Goal: Information Seeking & Learning: Compare options

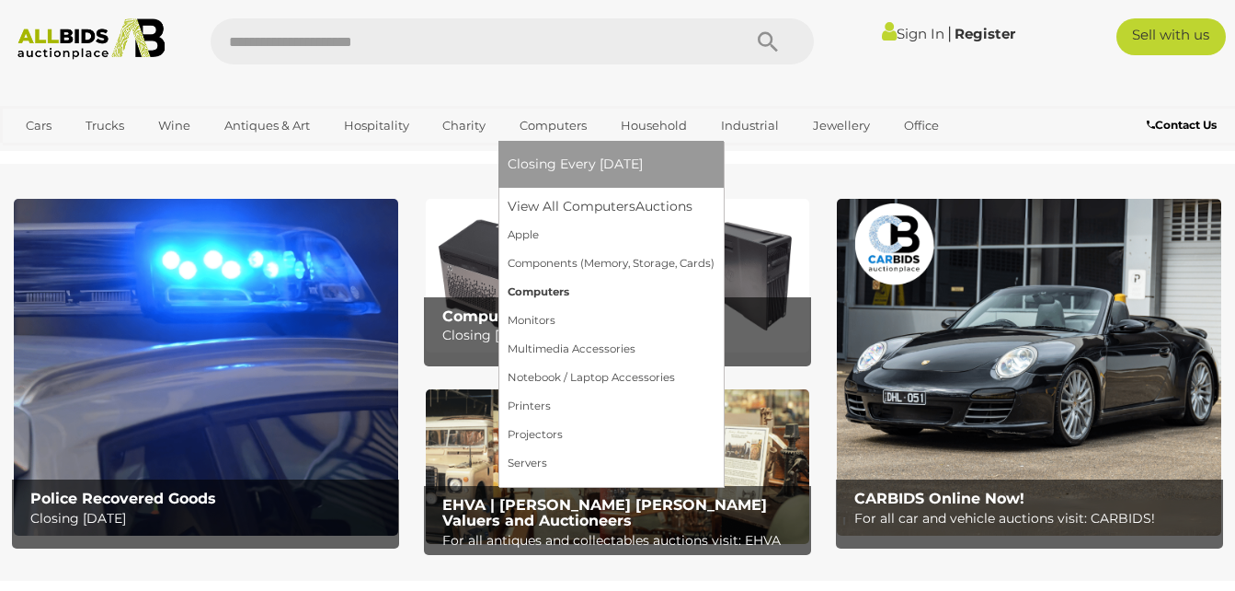
click at [546, 295] on link "Computers" at bounding box center [611, 292] width 207 height 29
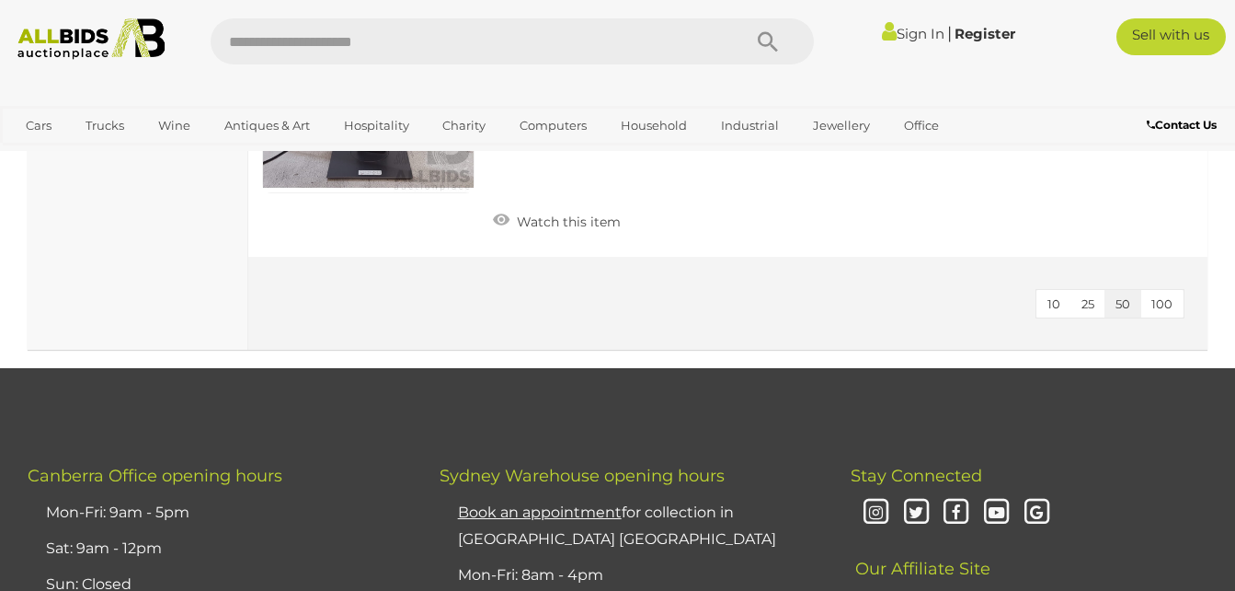
scroll to position [8463, 0]
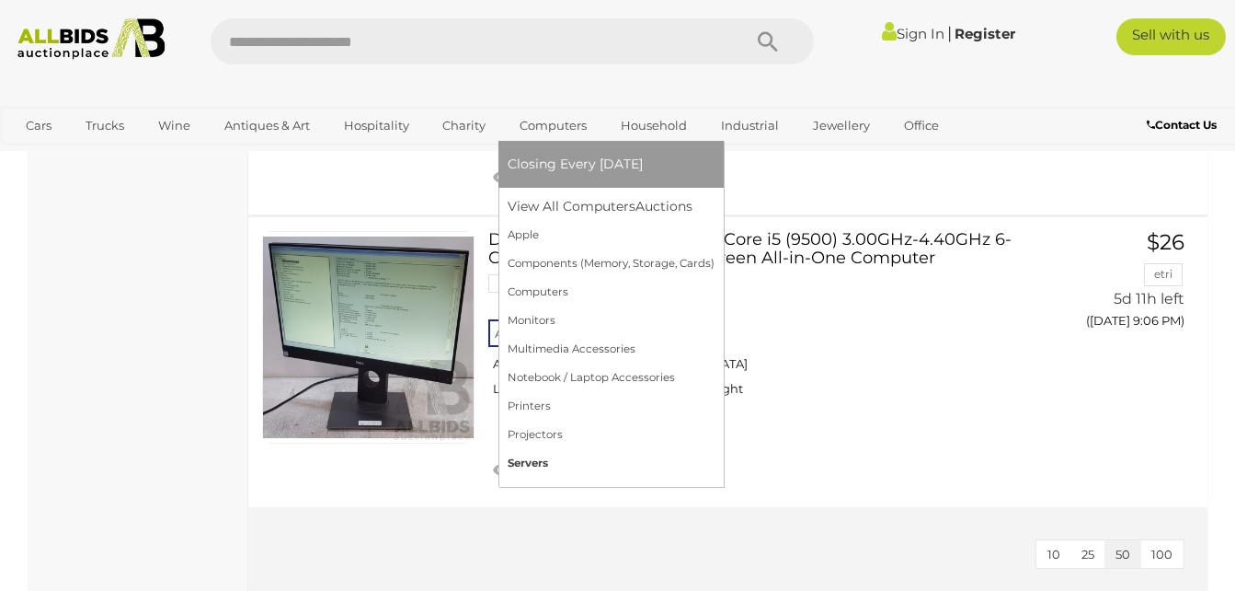
click at [530, 467] on link "Servers" at bounding box center [611, 463] width 207 height 29
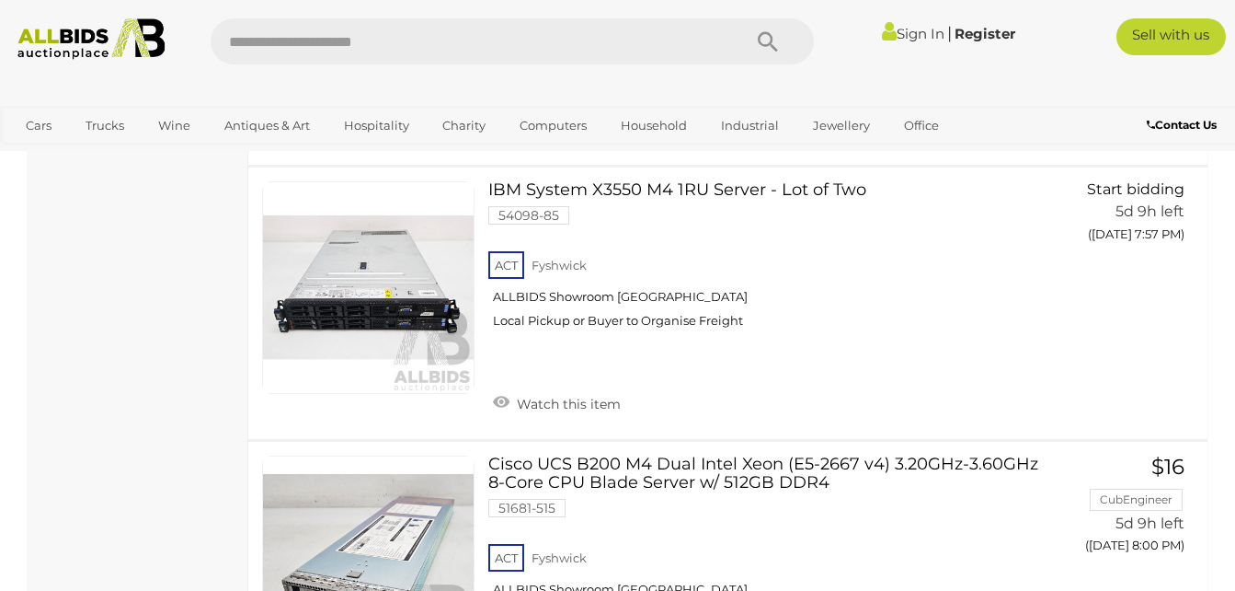
scroll to position [1748, 0]
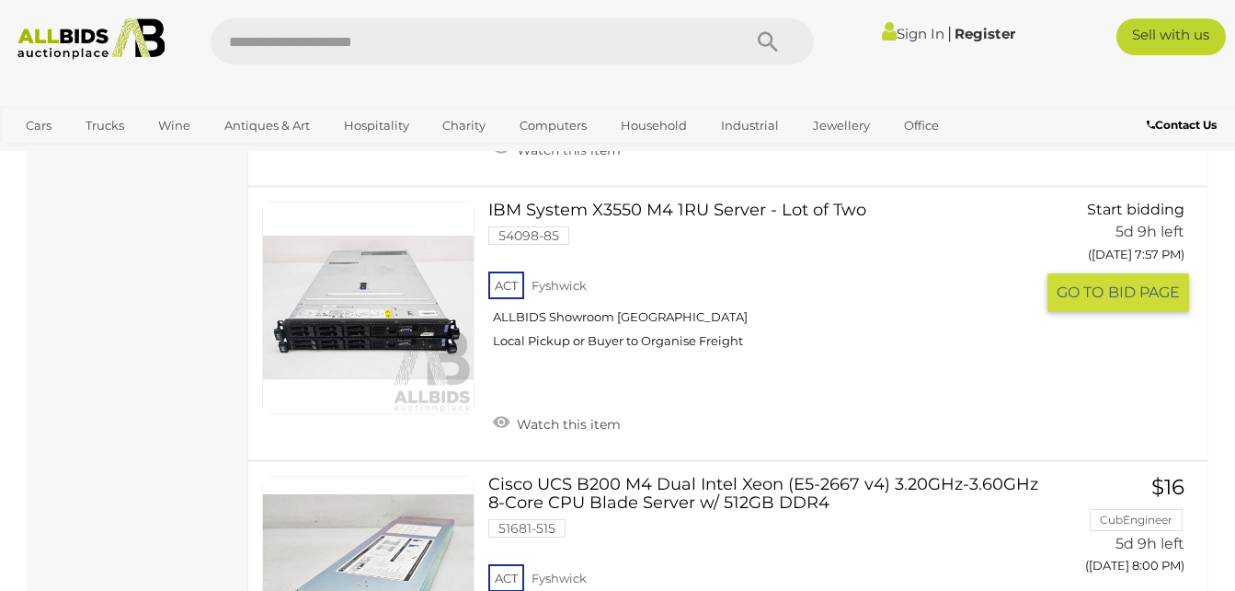
click at [362, 320] on link at bounding box center [368, 307] width 212 height 212
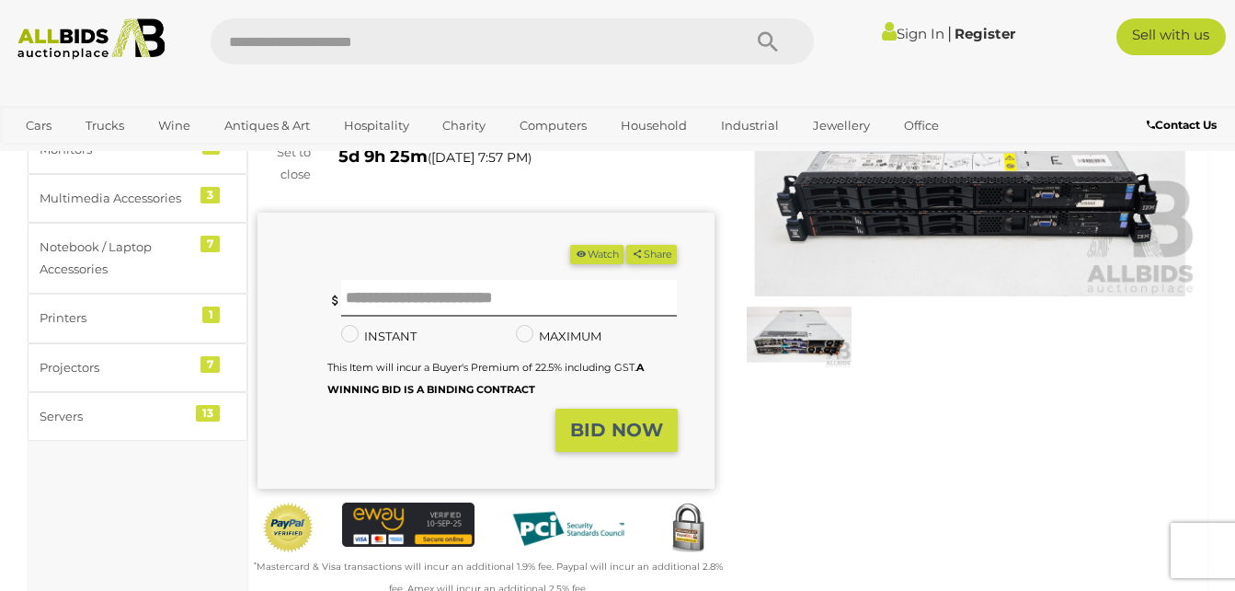
scroll to position [184, 0]
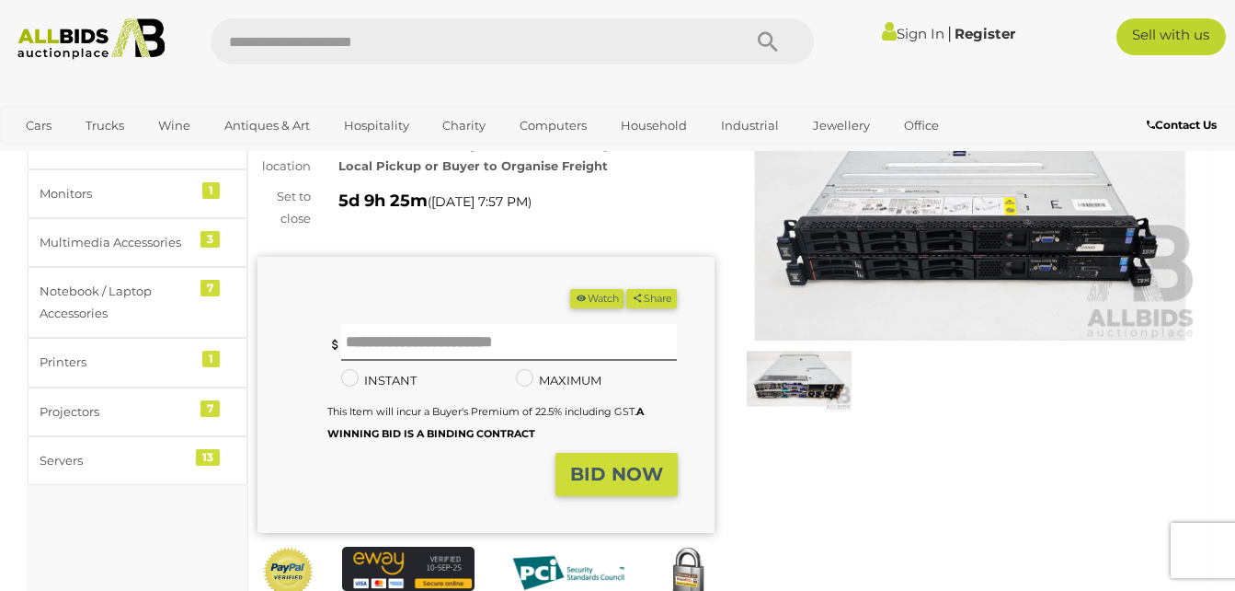
click at [819, 400] on img at bounding box center [799, 379] width 105 height 68
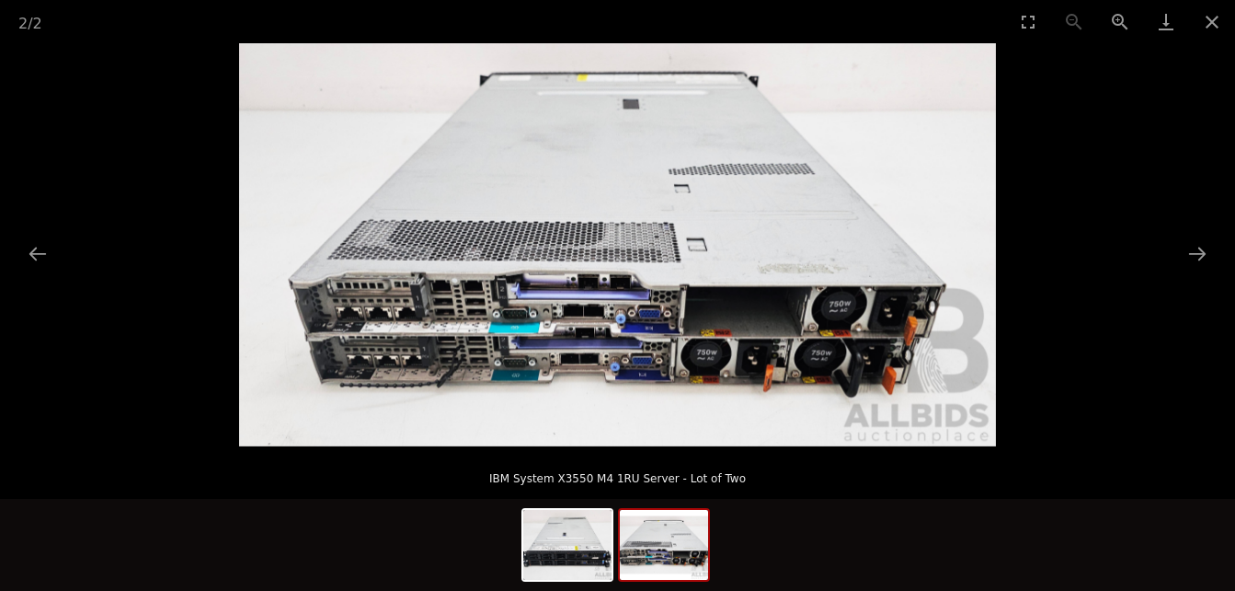
click at [728, 348] on img at bounding box center [617, 244] width 757 height 403
click at [726, 348] on img at bounding box center [617, 244] width 757 height 403
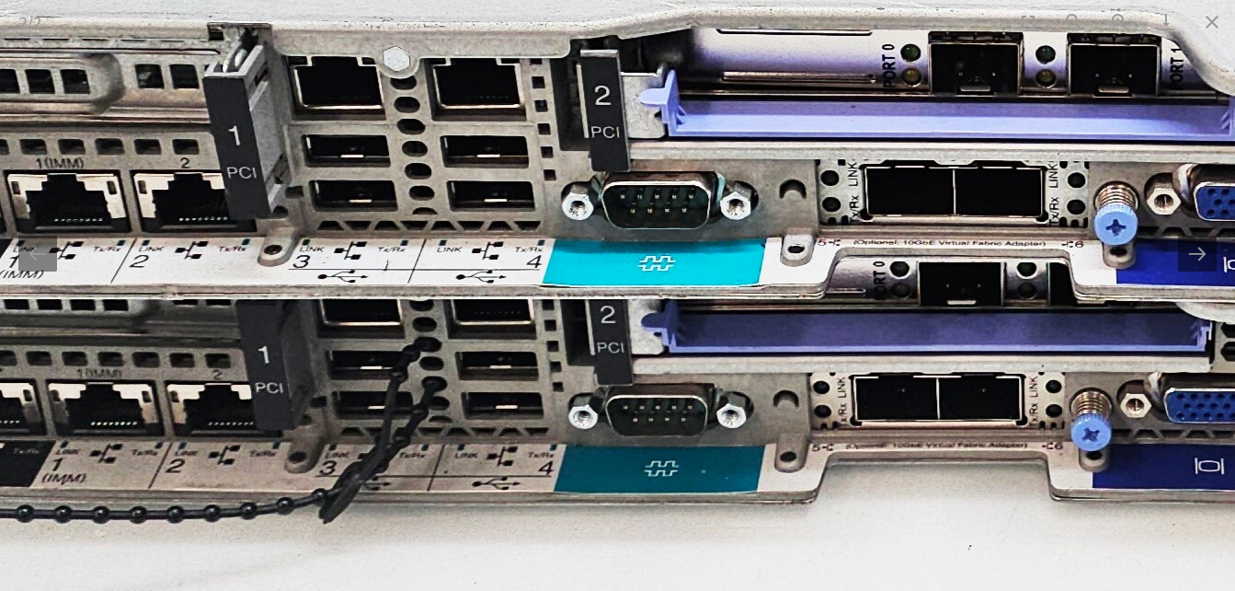
drag, startPoint x: 408, startPoint y: 282, endPoint x: 1252, endPoint y: 201, distance: 848.3
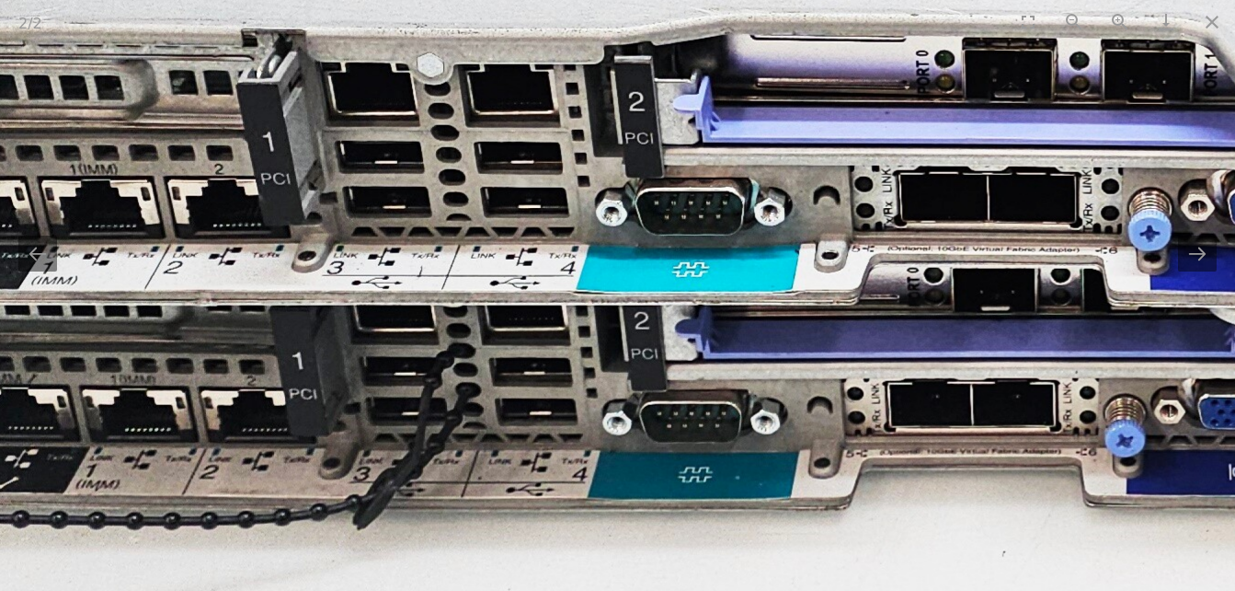
drag, startPoint x: 753, startPoint y: 229, endPoint x: 594, endPoint y: 227, distance: 159.1
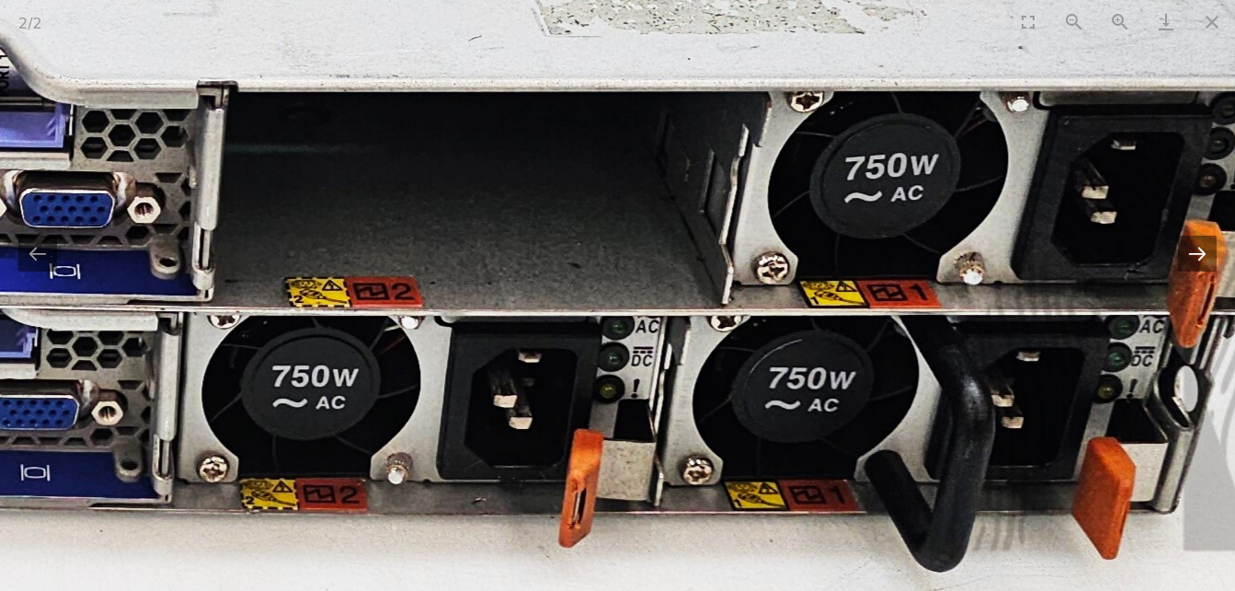
click at [1202, 257] on button "Next slide" at bounding box center [1197, 253] width 39 height 36
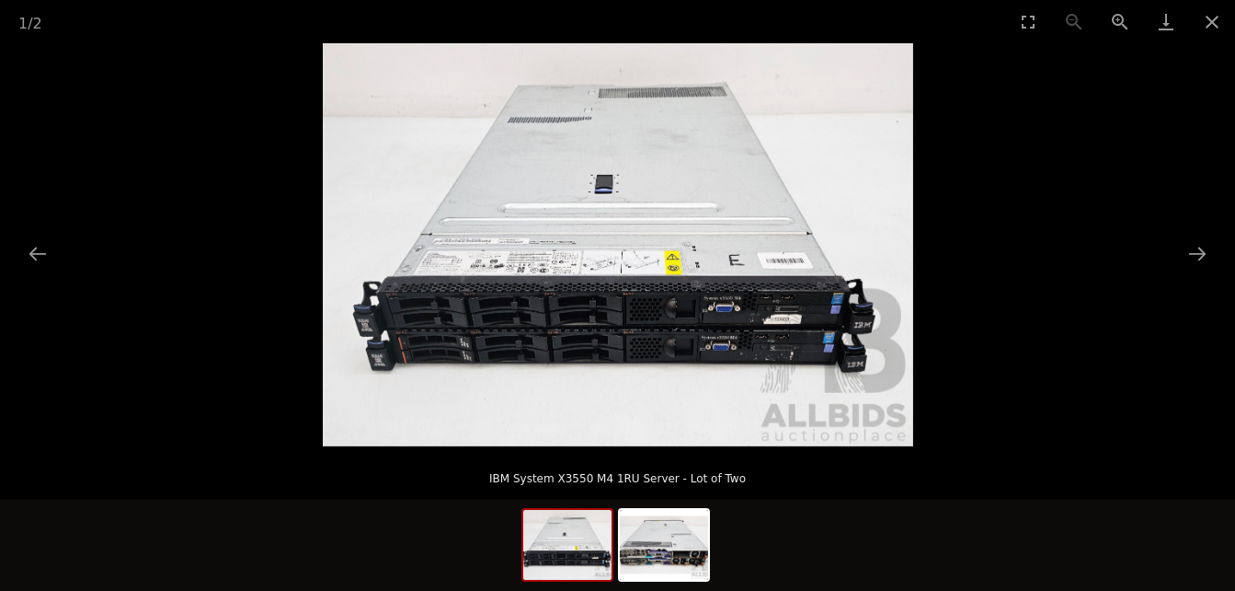
click at [656, 327] on img at bounding box center [618, 244] width 591 height 403
click at [653, 327] on img at bounding box center [618, 244] width 591 height 403
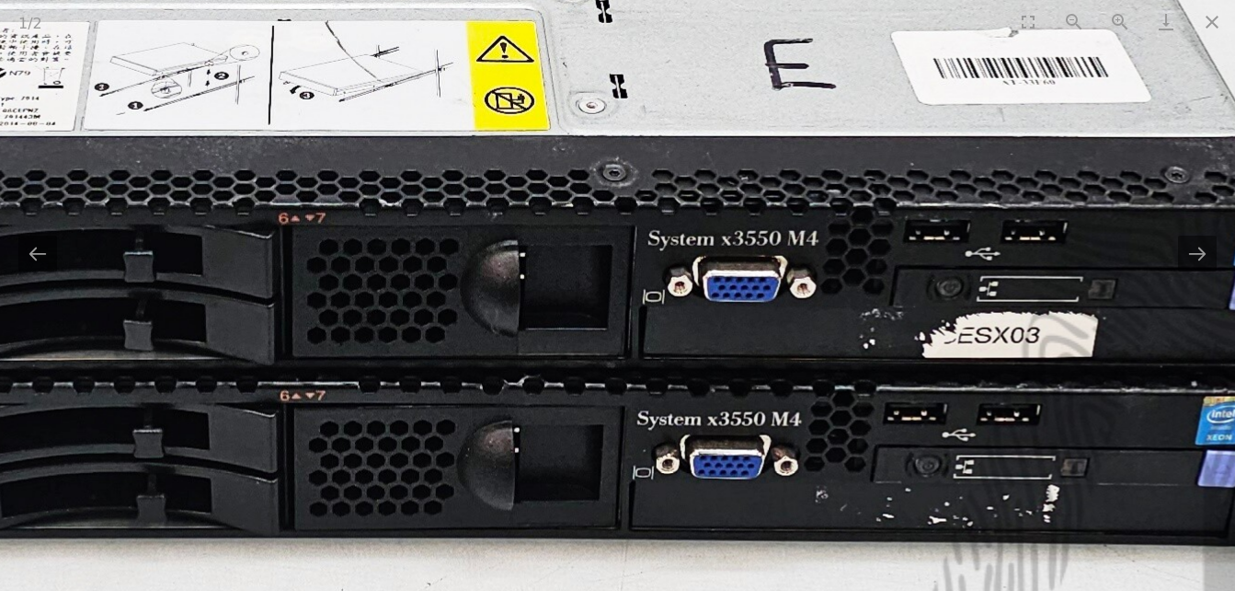
drag, startPoint x: 989, startPoint y: 431, endPoint x: 971, endPoint y: 413, distance: 25.4
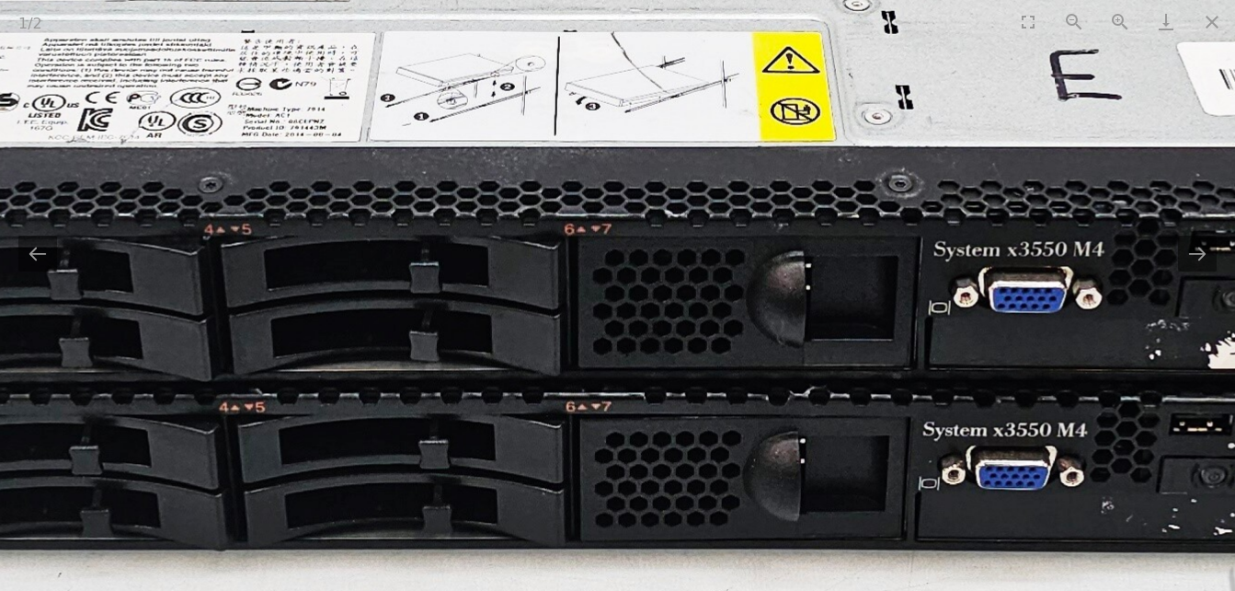
drag, startPoint x: 364, startPoint y: 370, endPoint x: 779, endPoint y: 294, distance: 421.7
click at [774, 298] on img at bounding box center [539, 5] width 2708 height 1849
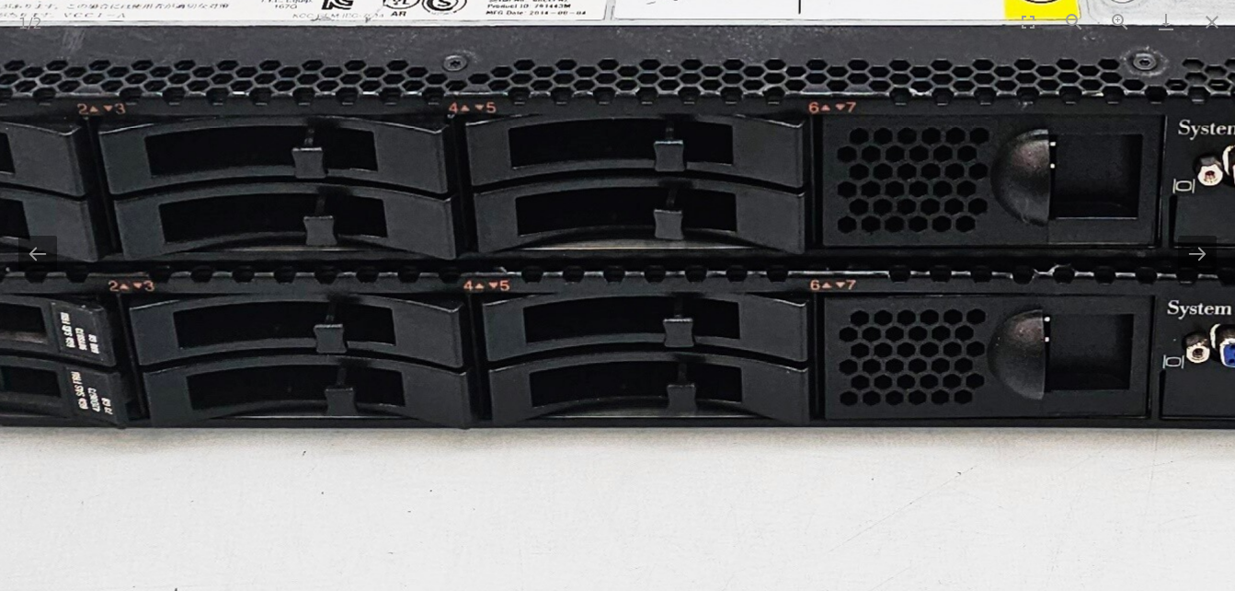
drag, startPoint x: 1090, startPoint y: 238, endPoint x: 715, endPoint y: 156, distance: 384.1
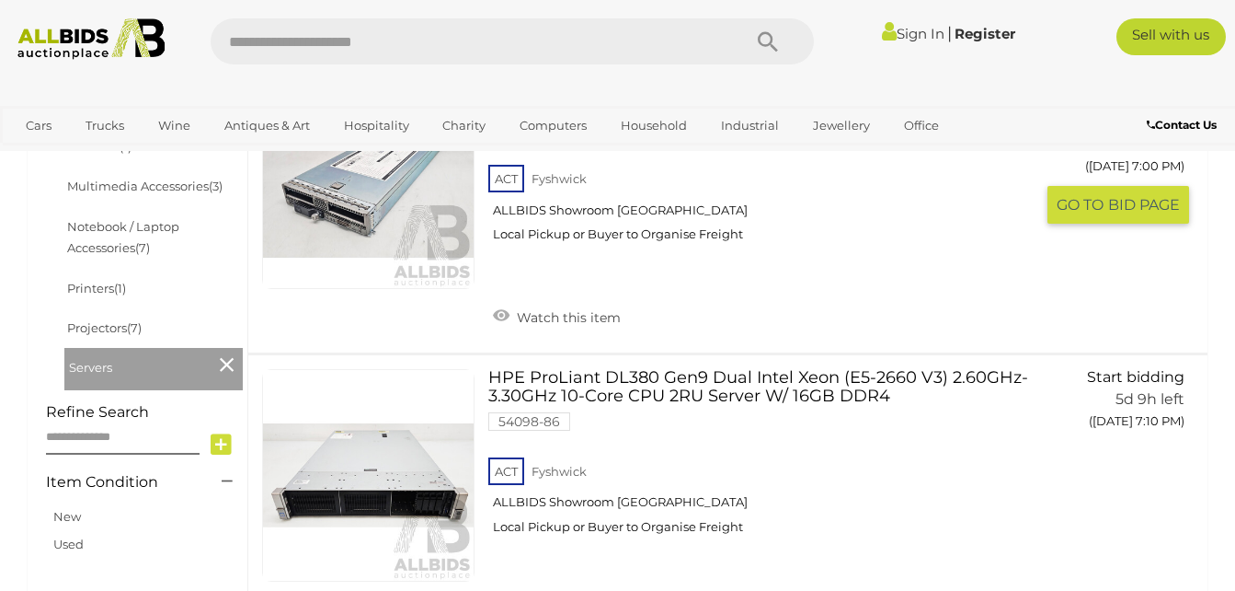
scroll to position [827, 0]
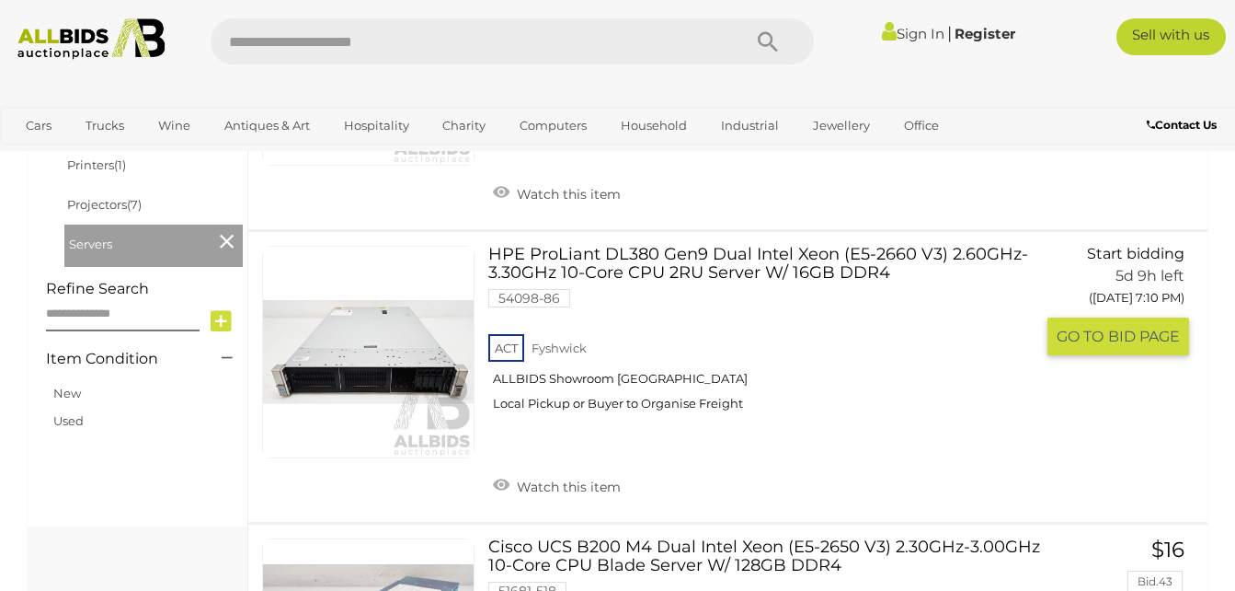
click at [723, 257] on link "HPE ProLiant DL380 Gen9 Dual Intel Xeon (E5-2660 V3) 2.60GHz-3.30GHz 10-Core CP…" at bounding box center [768, 335] width 532 height 179
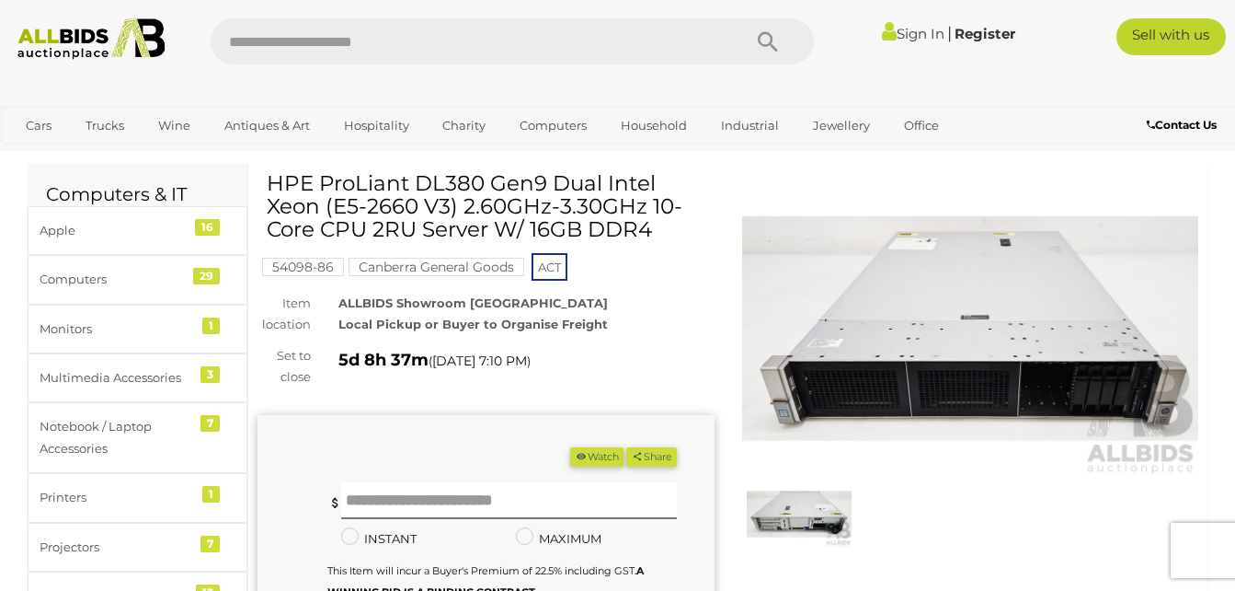
scroll to position [184, 0]
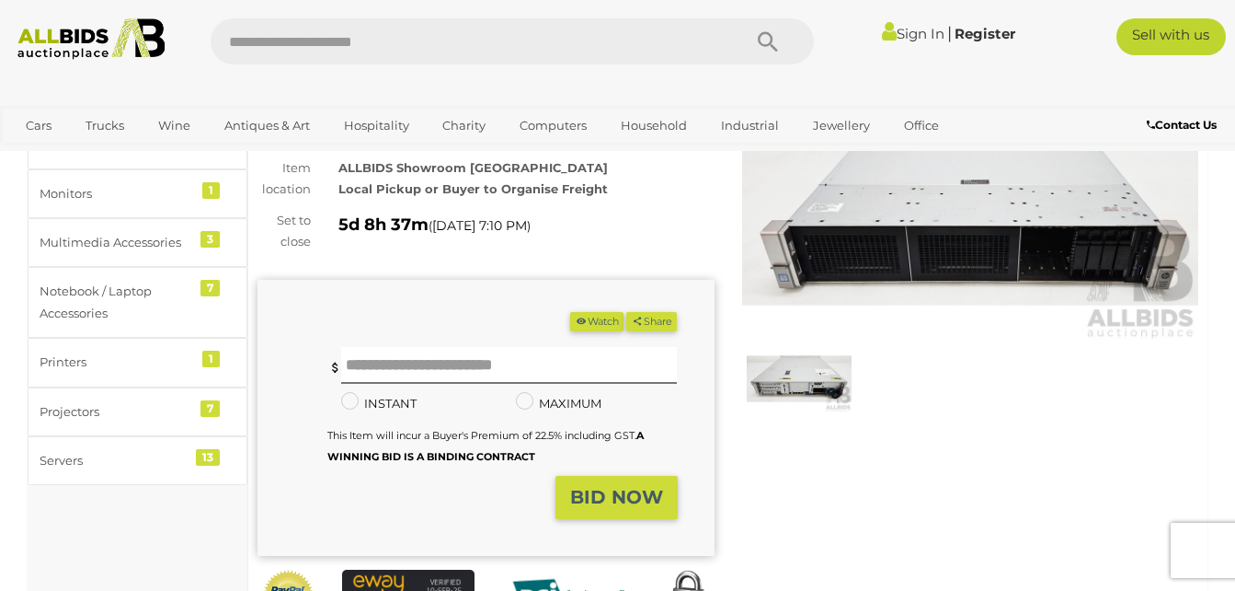
click at [1014, 276] on img at bounding box center [970, 193] width 457 height 294
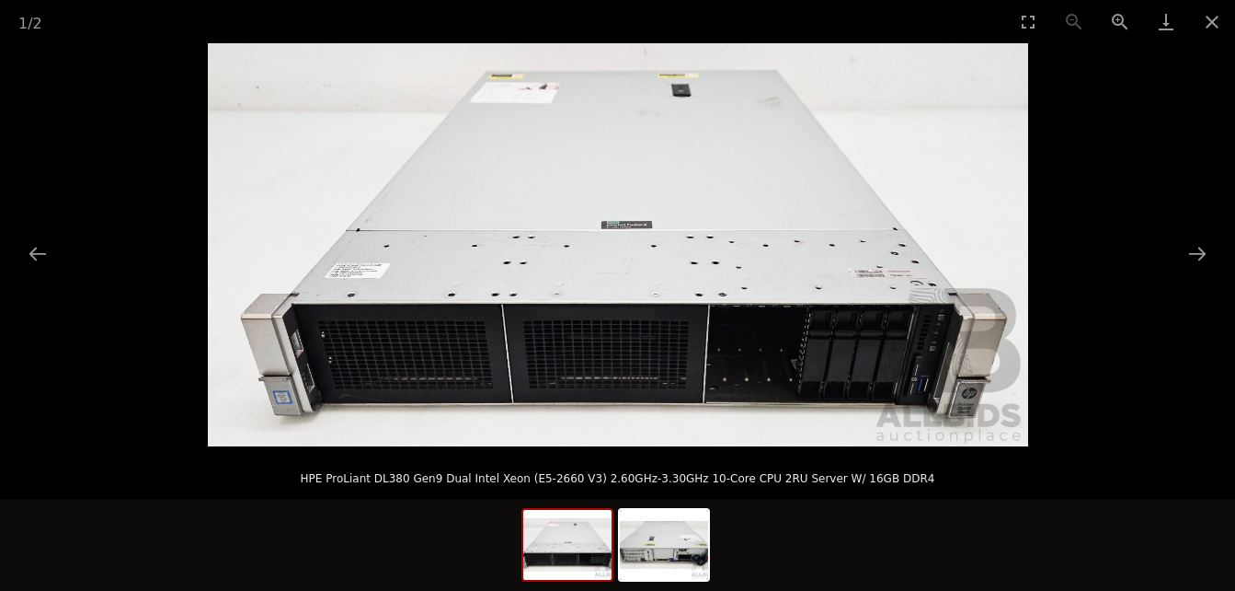
click at [740, 349] on img at bounding box center [618, 244] width 821 height 403
click at [739, 349] on img at bounding box center [618, 244] width 821 height 403
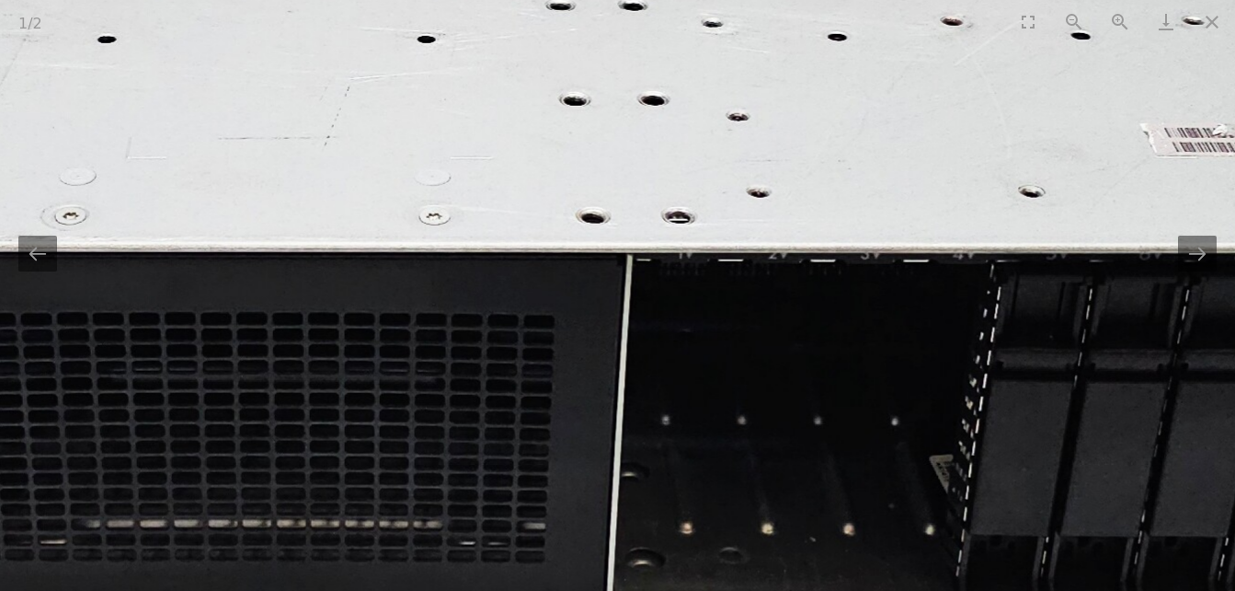
click at [739, 348] on img at bounding box center [293, 34] width 3009 height 1478
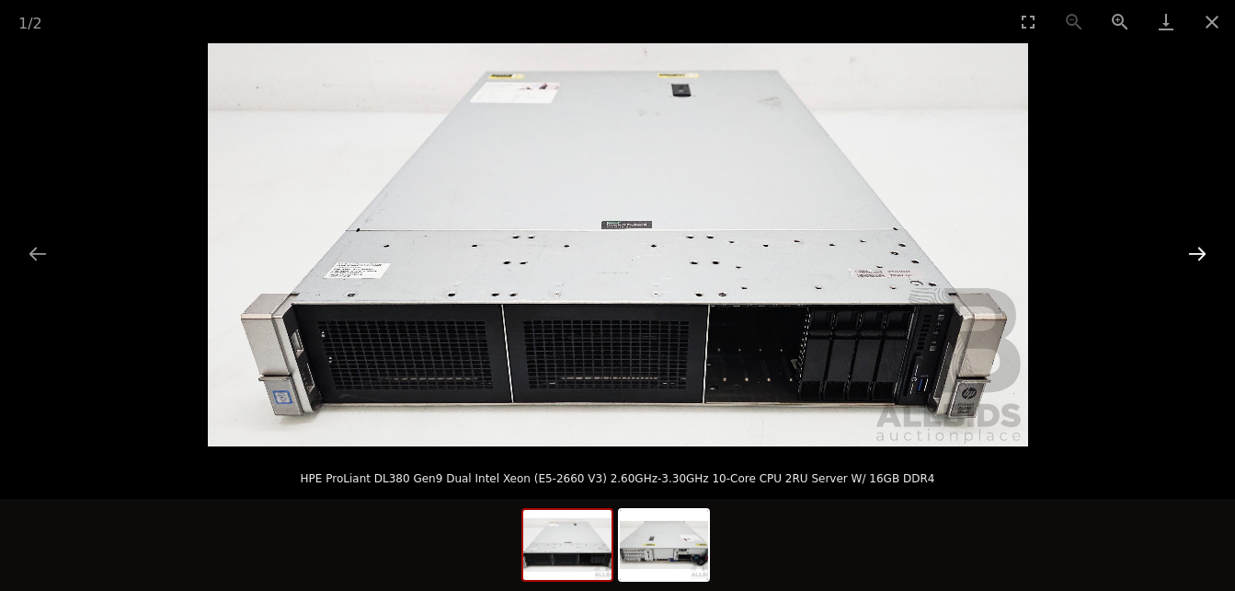
click at [1200, 255] on button "Next slide" at bounding box center [1197, 253] width 39 height 36
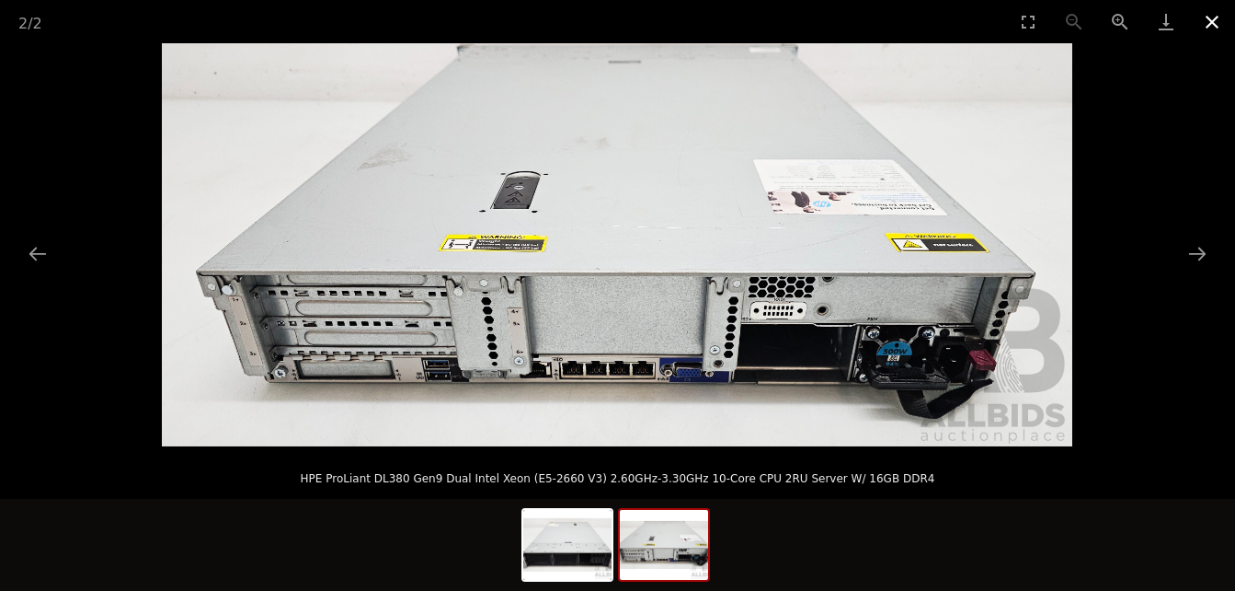
click at [1206, 23] on button "Close gallery" at bounding box center [1212, 21] width 46 height 43
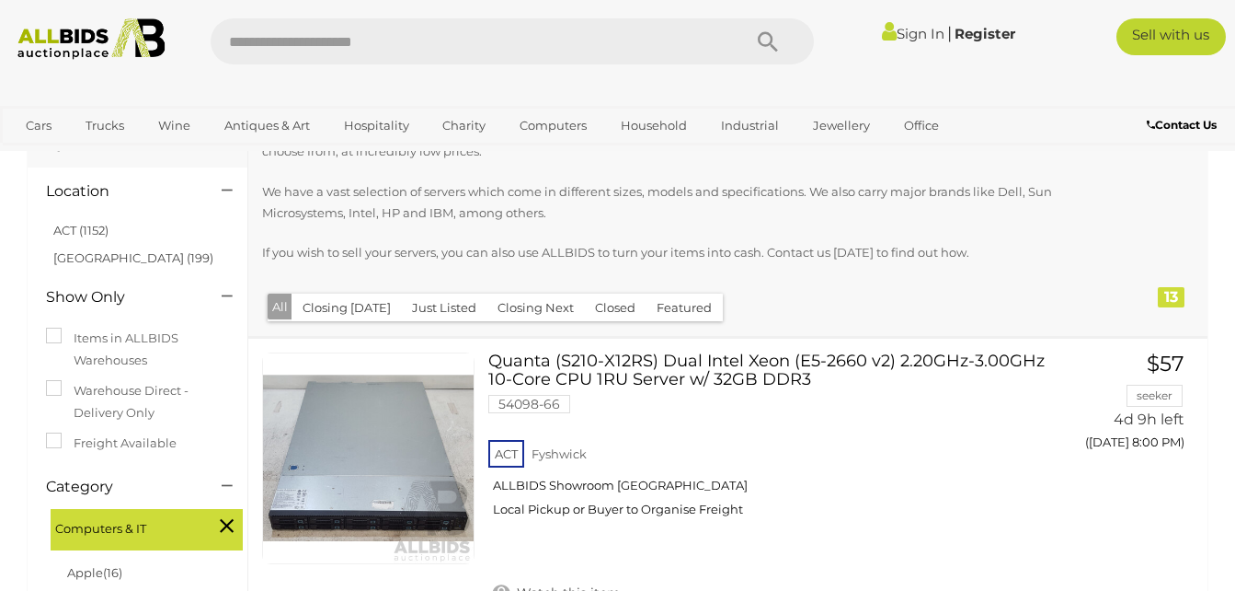
scroll to position [134, 0]
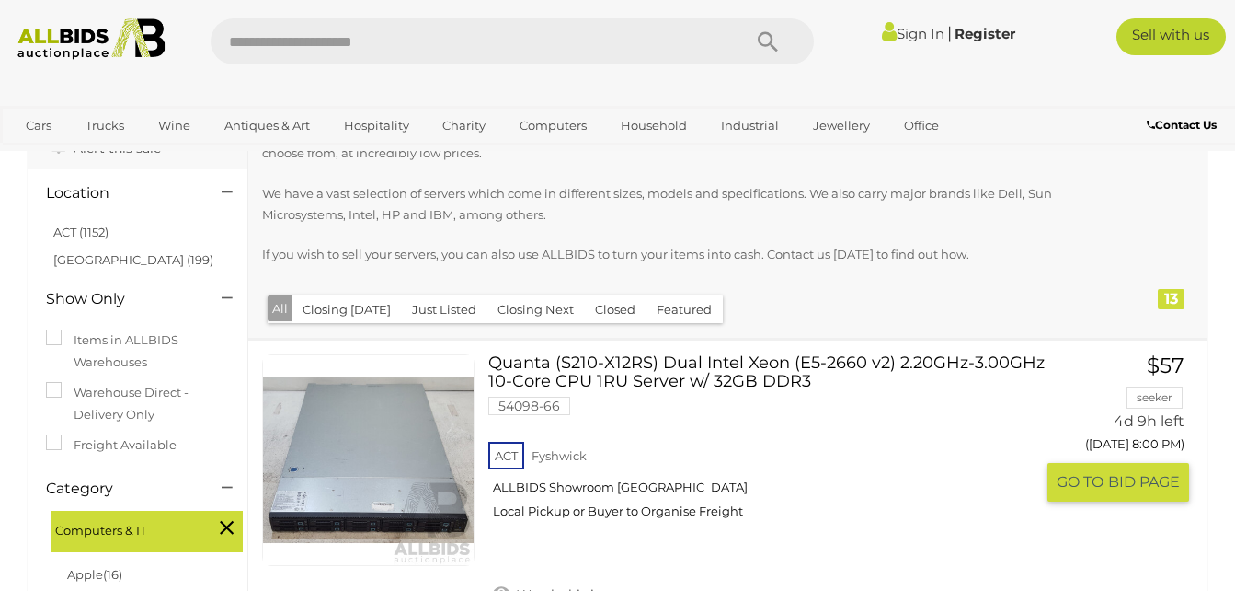
click at [385, 466] on link at bounding box center [368, 460] width 212 height 212
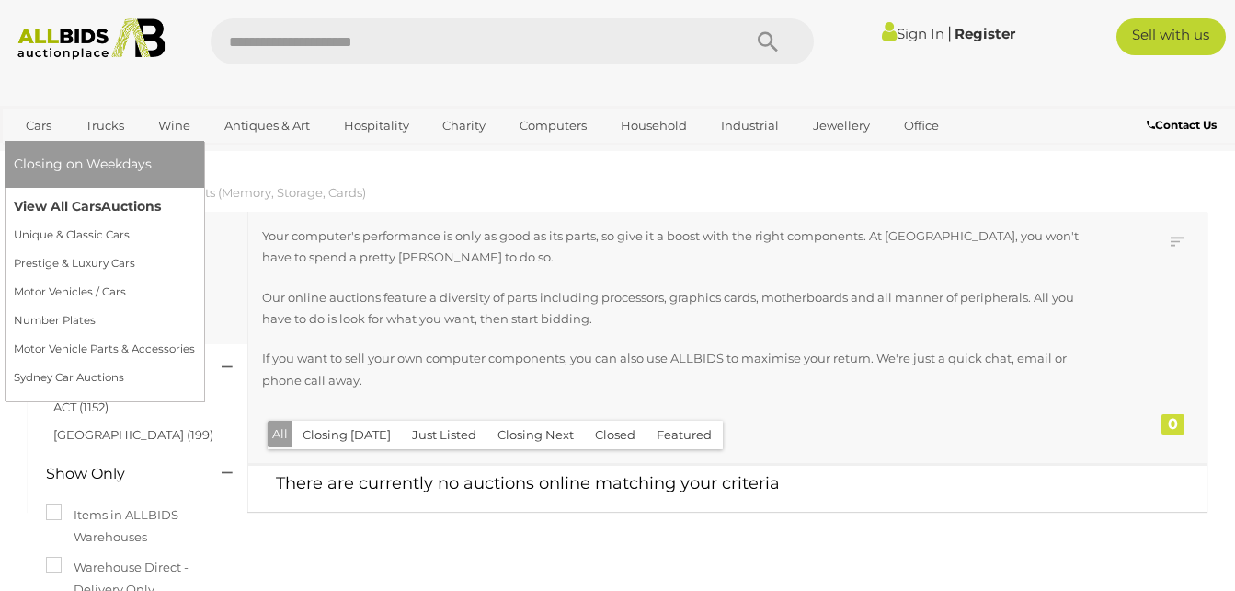
click at [90, 212] on link "View All Cars Auctions" at bounding box center [104, 206] width 181 height 29
